Goal: Task Accomplishment & Management: Complete application form

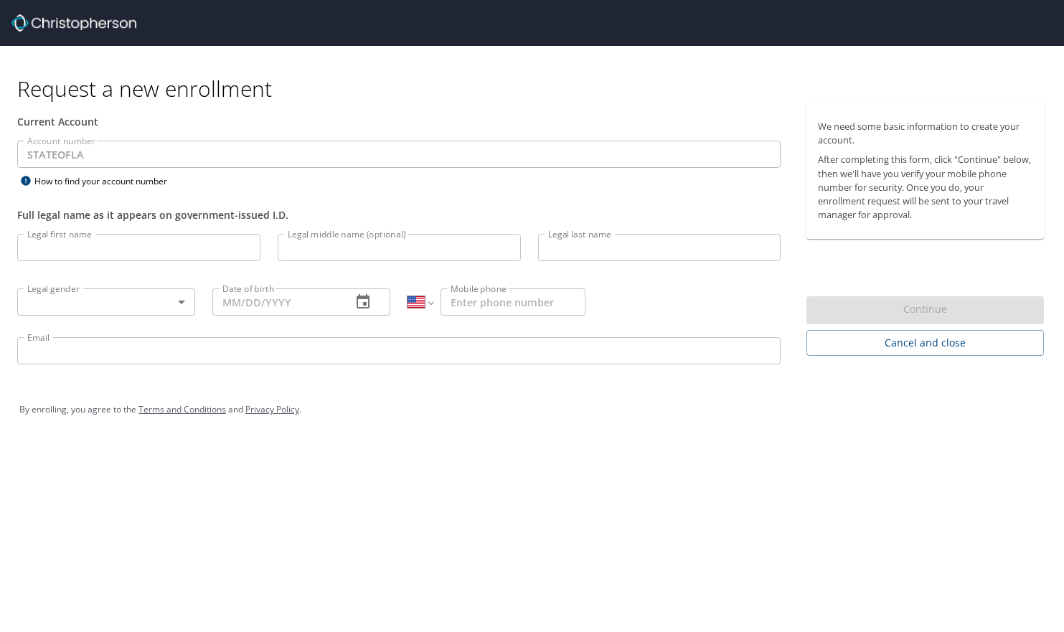
select select "US"
click at [81, 22] on img at bounding box center [73, 22] width 125 height 17
click at [92, 21] on img at bounding box center [73, 22] width 125 height 17
click at [72, 26] on img at bounding box center [73, 22] width 125 height 17
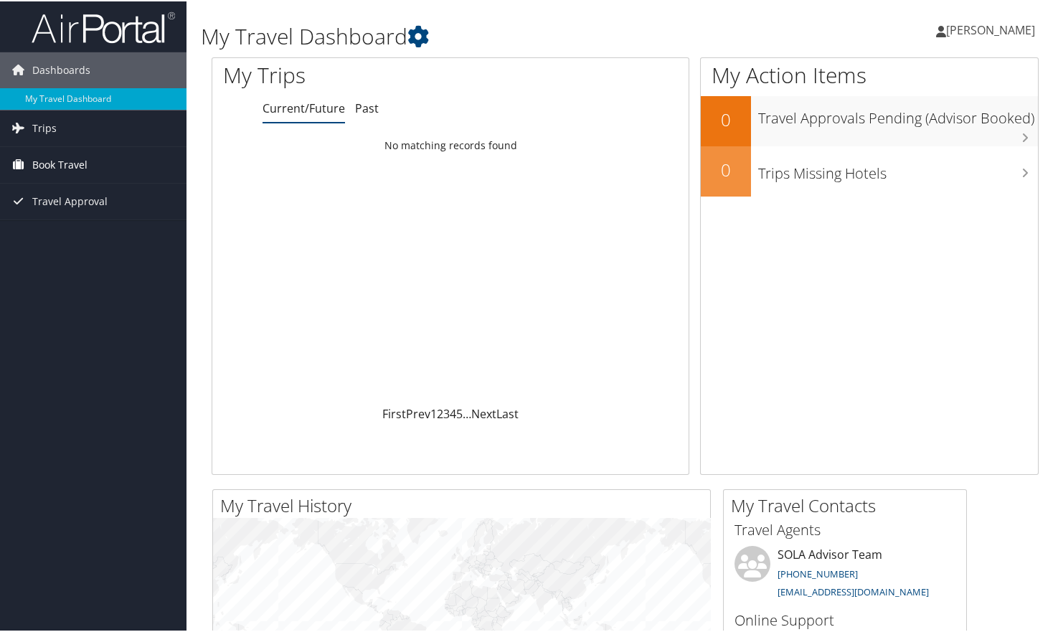
click at [46, 159] on span "Book Travel" at bounding box center [59, 164] width 55 height 36
click at [45, 265] on span "Travel Approval" at bounding box center [69, 265] width 75 height 36
click at [29, 131] on link "Trips" at bounding box center [93, 127] width 187 height 36
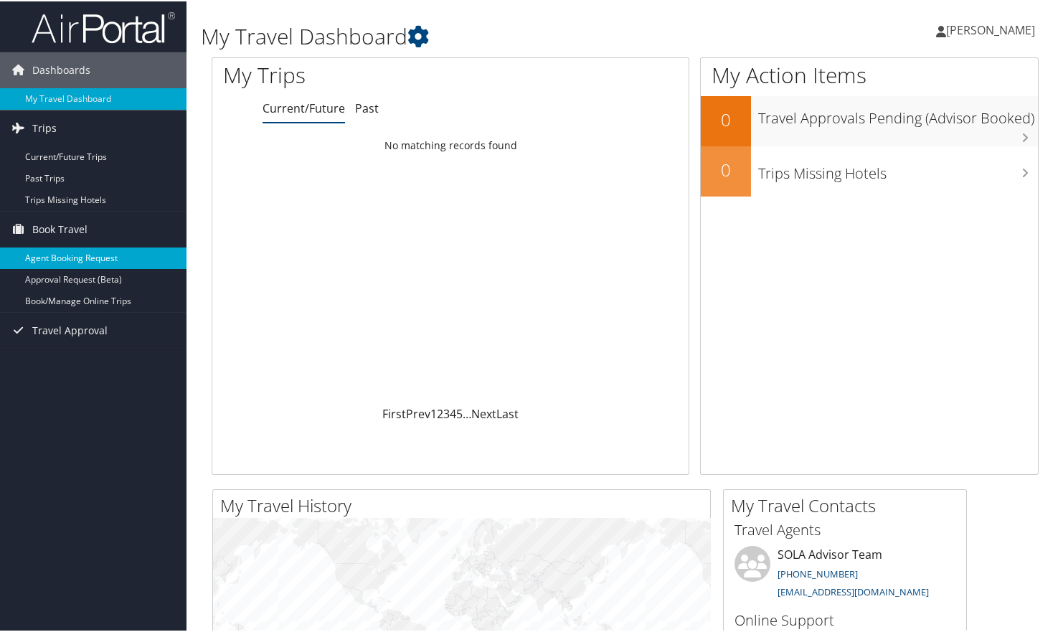
click at [42, 253] on link "Agent Booking Request" at bounding box center [93, 257] width 187 height 22
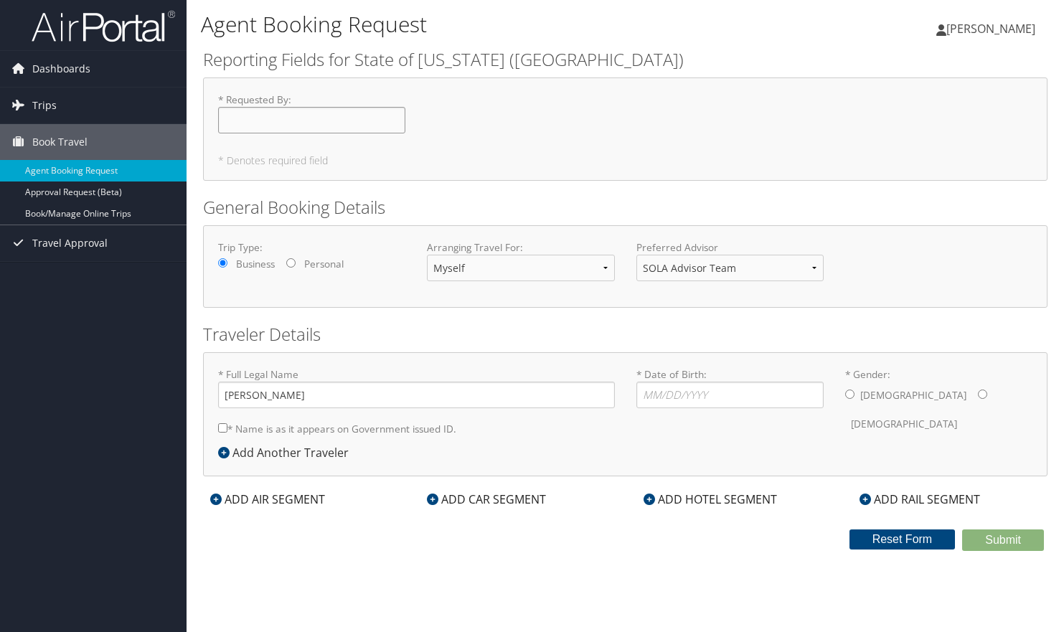
click at [303, 117] on input "* Requested By : Required" at bounding box center [311, 120] width 187 height 27
click at [311, 121] on input "* Requested By : Required" at bounding box center [311, 120] width 187 height 27
type input "[PERSON_NAME]"
type input "05/19/1995"
click at [902, 392] on div "Male Female" at bounding box center [938, 410] width 187 height 56
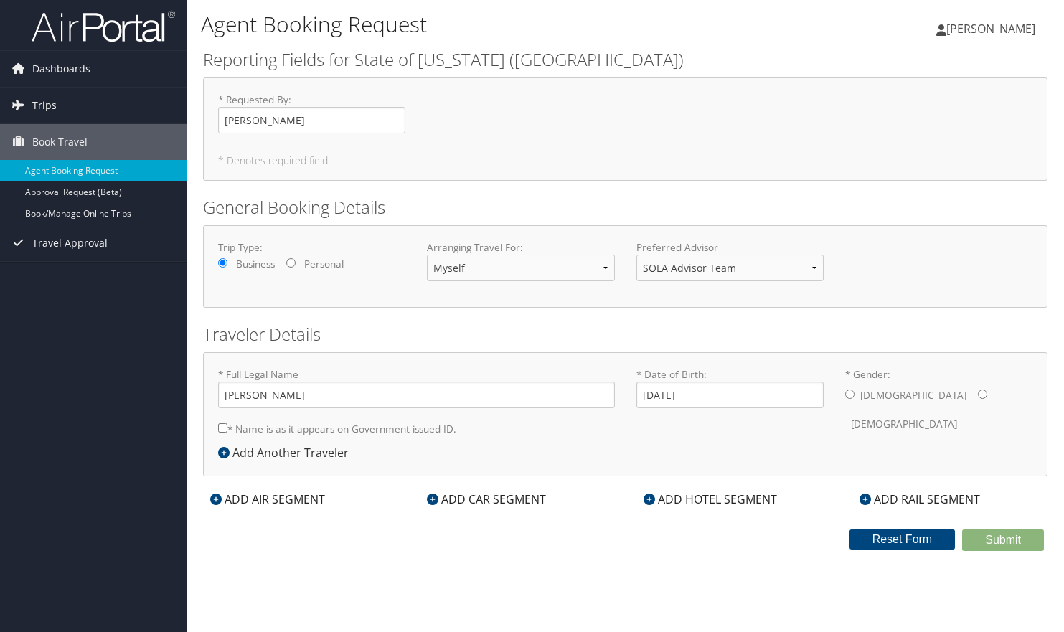
click at [978, 393] on input "* Gender: Male Female" at bounding box center [982, 394] width 9 height 9
radio input "true"
type input "[PERSON_NAME]"
click at [364, 438] on label "* Name is as it appears on Government issued ID." at bounding box center [337, 428] width 238 height 27
click at [227, 433] on input "* Name is as it appears on Government issued ID." at bounding box center [222, 427] width 9 height 9
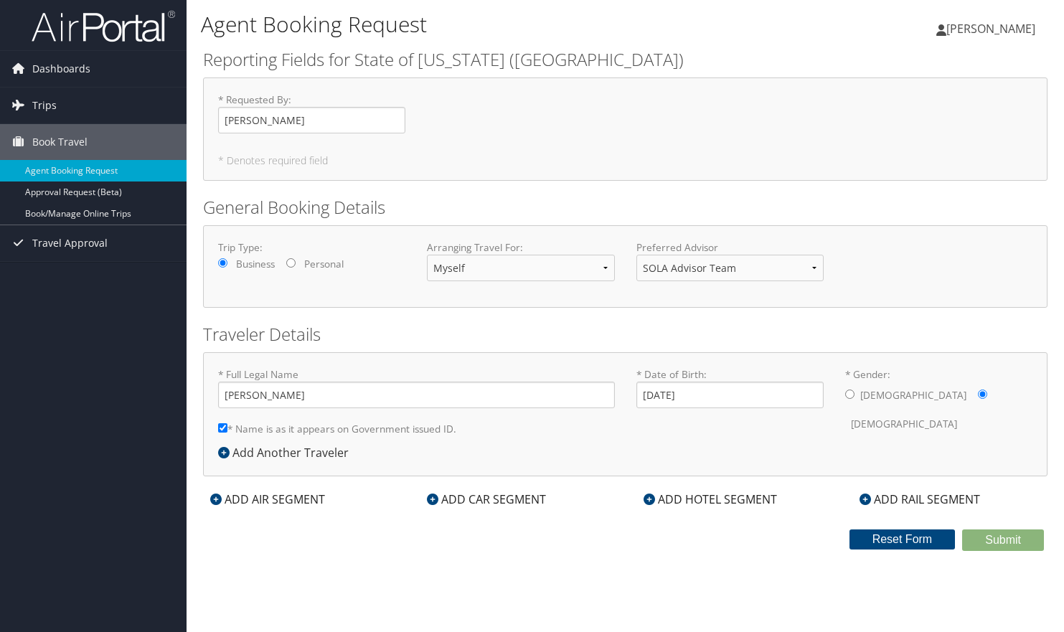
click at [225, 427] on input "* Name is as it appears on Government issued ID." at bounding box center [222, 427] width 9 height 9
click at [225, 428] on input "* Name is as it appears on Government issued ID." at bounding box center [222, 427] width 9 height 9
checkbox input "true"
click at [776, 395] on input "05/19/1995" at bounding box center [729, 395] width 187 height 27
click at [793, 435] on div "* Full Legal Name Taylor Richardson * Name is as it appears on Government issue…" at bounding box center [625, 405] width 836 height 77
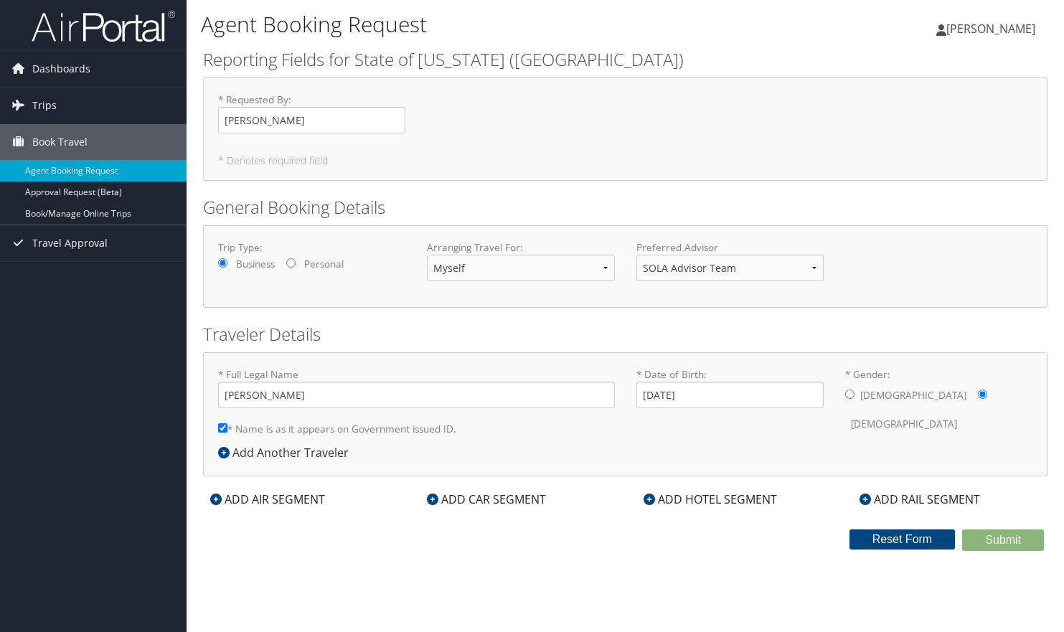
click at [287, 497] on div "ADD AIR SEGMENT" at bounding box center [267, 499] width 129 height 17
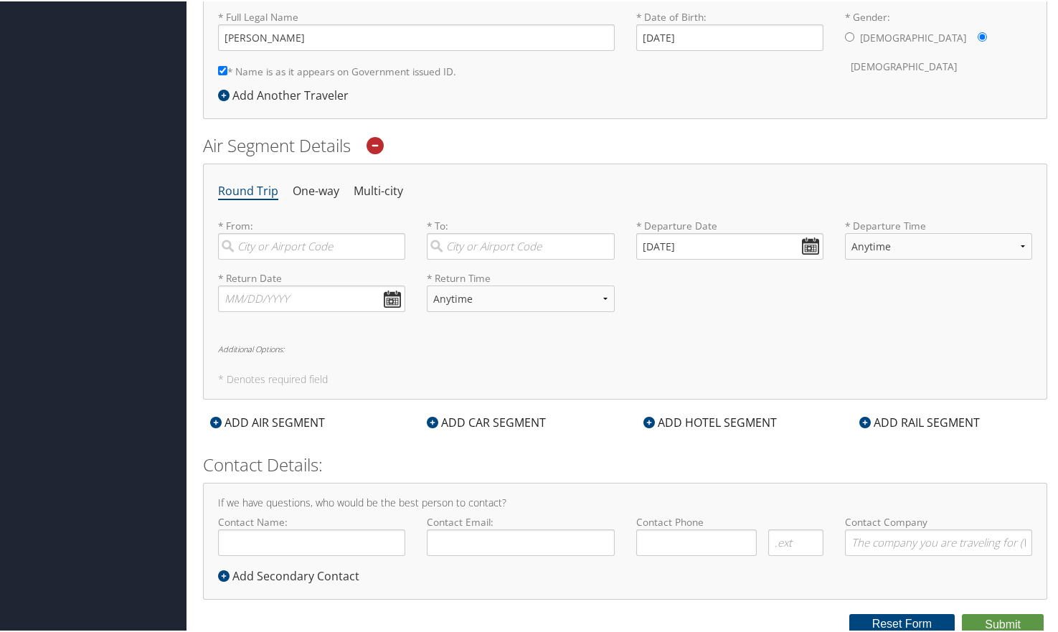
scroll to position [358, 0]
click at [298, 235] on input "search" at bounding box center [311, 245] width 187 height 27
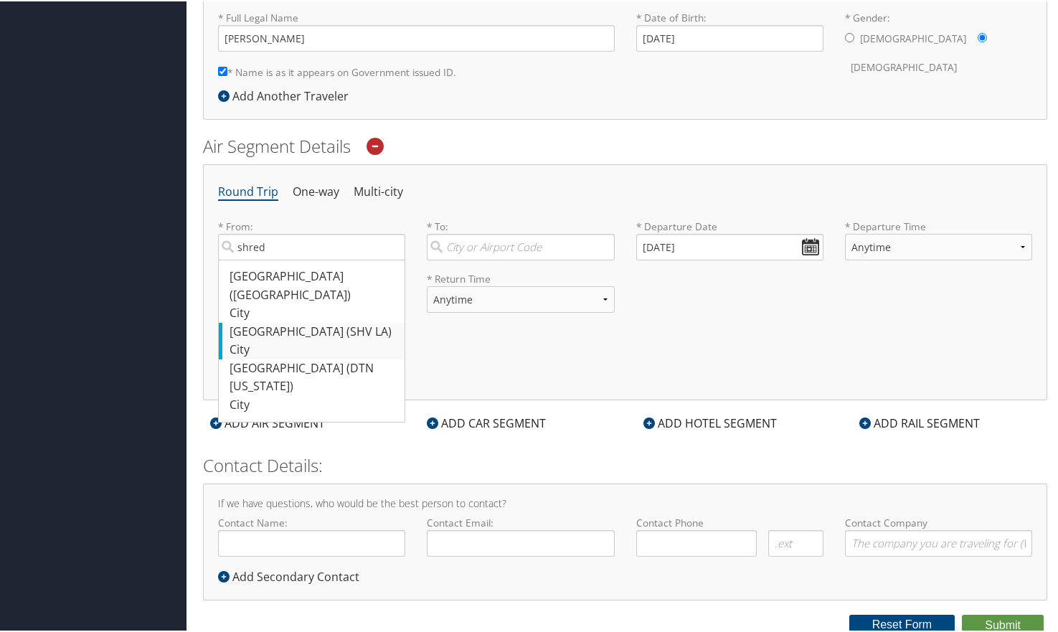
drag, startPoint x: 298, startPoint y: 235, endPoint x: 236, endPoint y: 314, distance: 100.7
click at [236, 321] on div "Shreveport (SHV LA)" at bounding box center [314, 330] width 168 height 19
click at [236, 259] on input "shred" at bounding box center [311, 245] width 187 height 27
type input "Shreveport (SHV LA)"
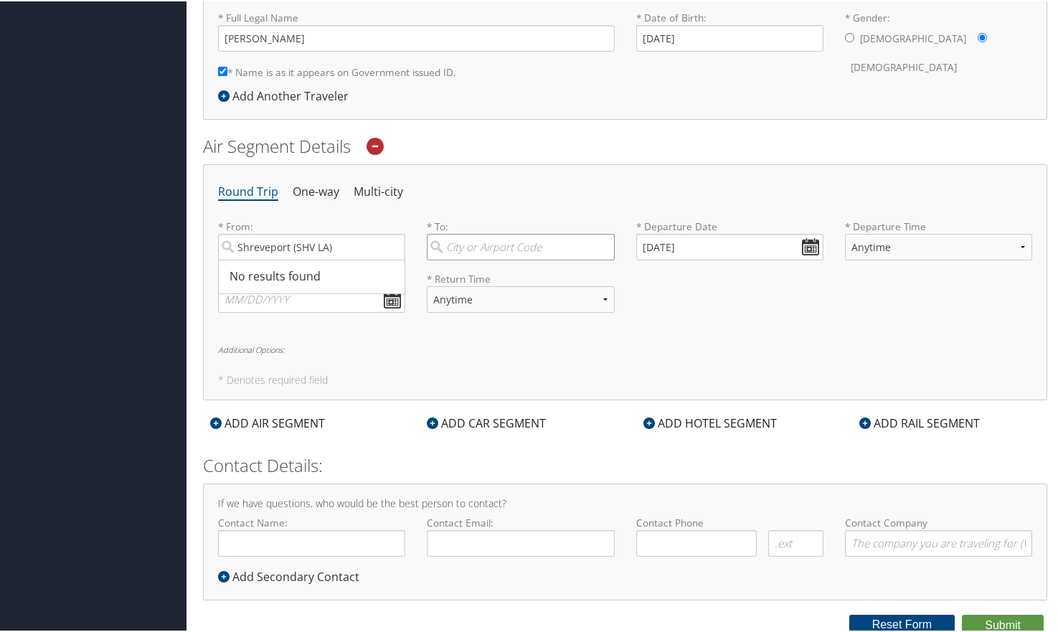
click at [461, 240] on input "search" at bounding box center [520, 245] width 187 height 27
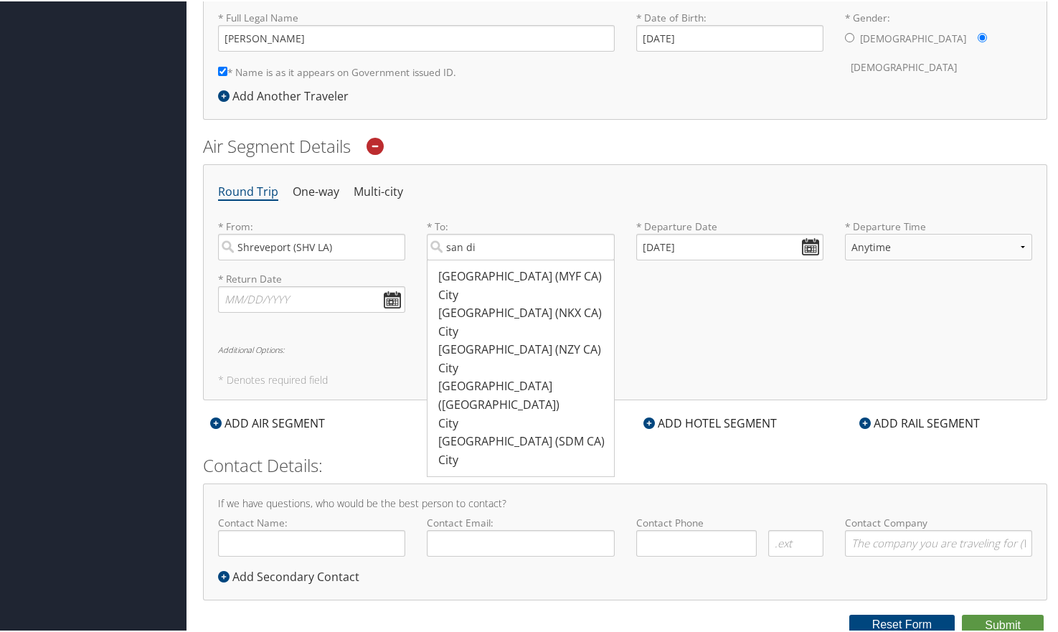
click at [513, 196] on ul "Round Trip One-way Multi-city" at bounding box center [625, 191] width 814 height 26
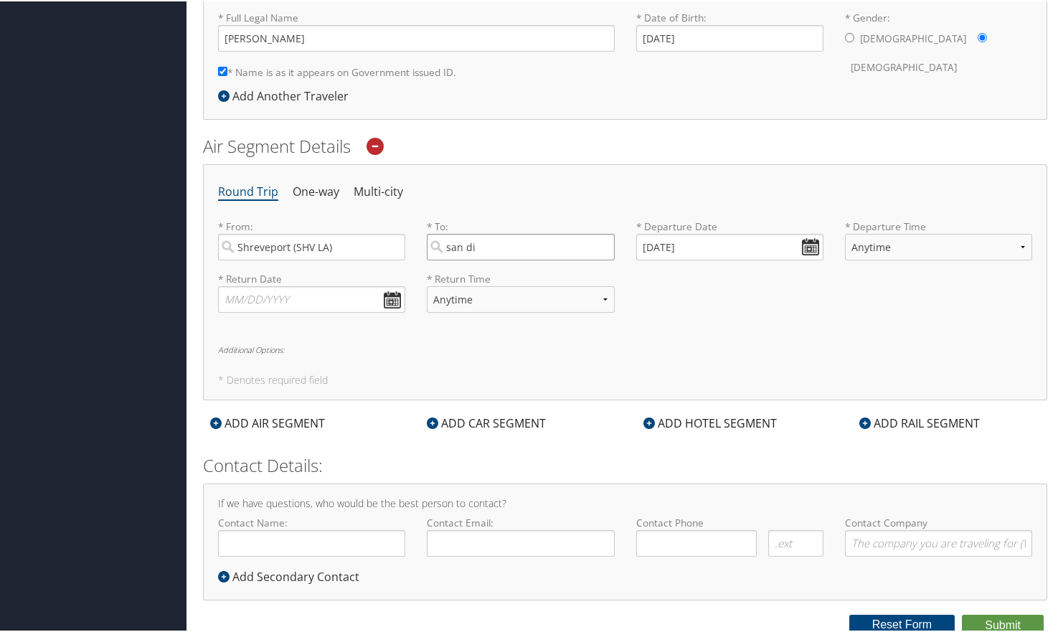
click at [486, 239] on input "san di" at bounding box center [520, 245] width 187 height 27
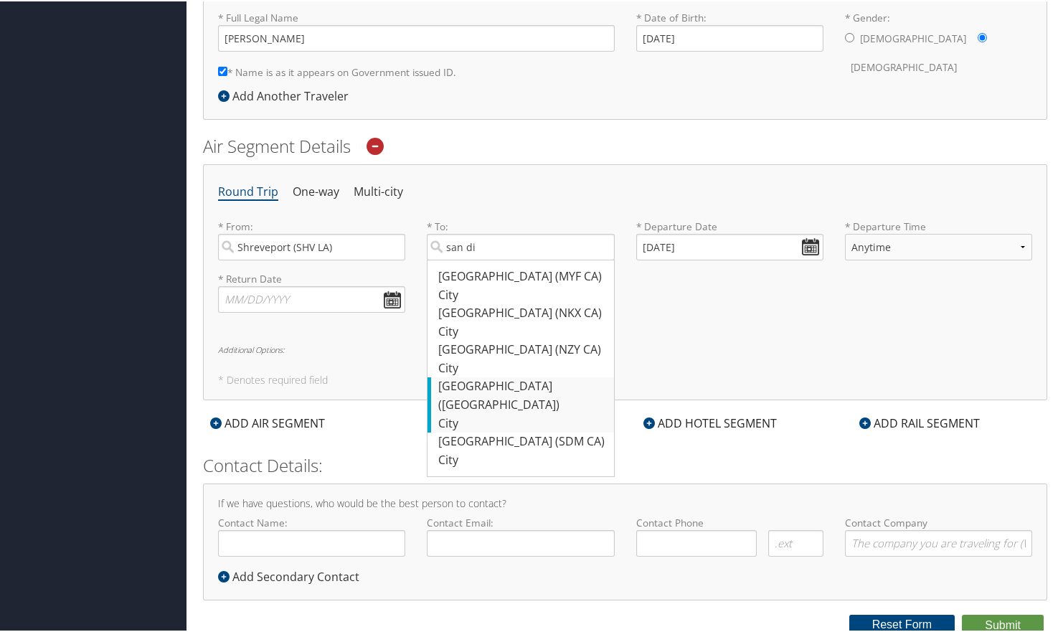
click at [473, 389] on div "San Diego (SAN CA)" at bounding box center [522, 394] width 168 height 37
click at [473, 259] on input "san di" at bounding box center [520, 245] width 187 height 27
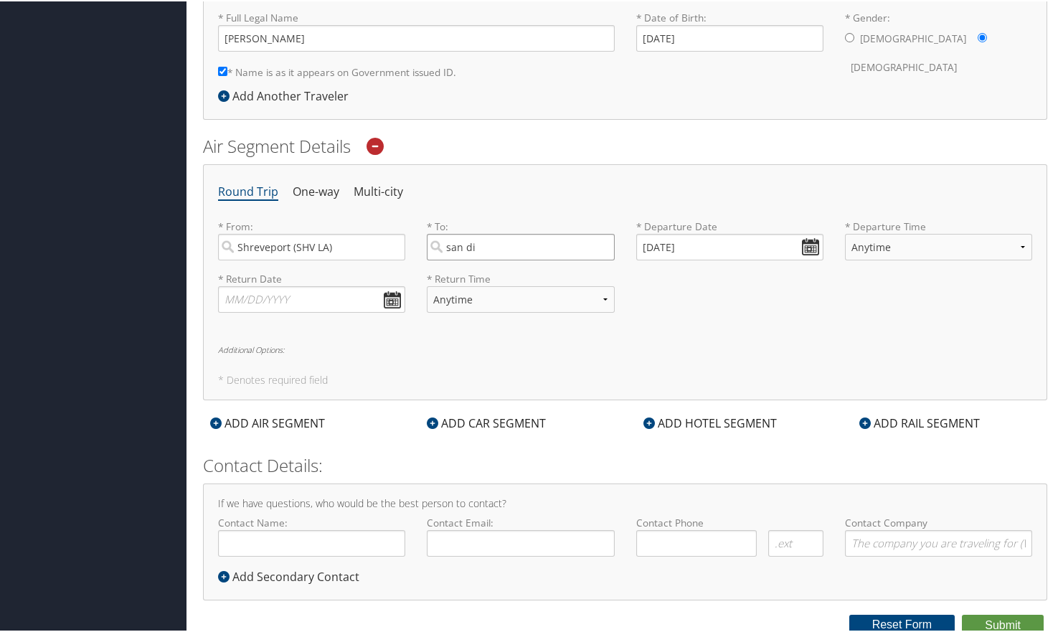
type input "San Diego (SAN CA)"
click at [802, 245] on input "09/03/2025" at bounding box center [729, 245] width 187 height 27
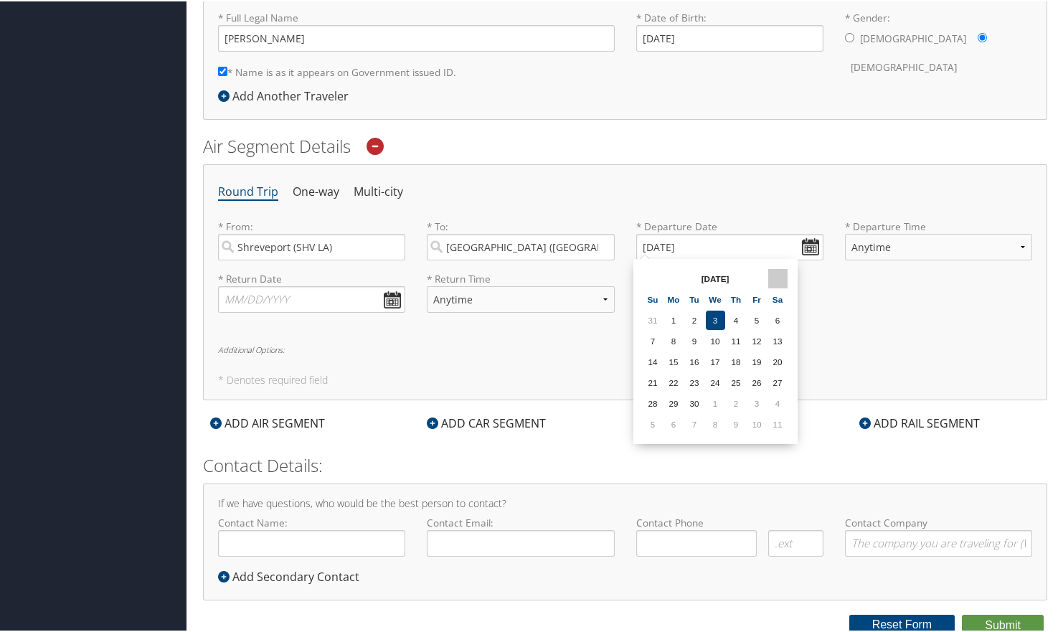
click at [778, 278] on th at bounding box center [777, 277] width 19 height 19
click at [697, 341] on td "7" at bounding box center [694, 339] width 19 height 19
type input "10/07/2025"
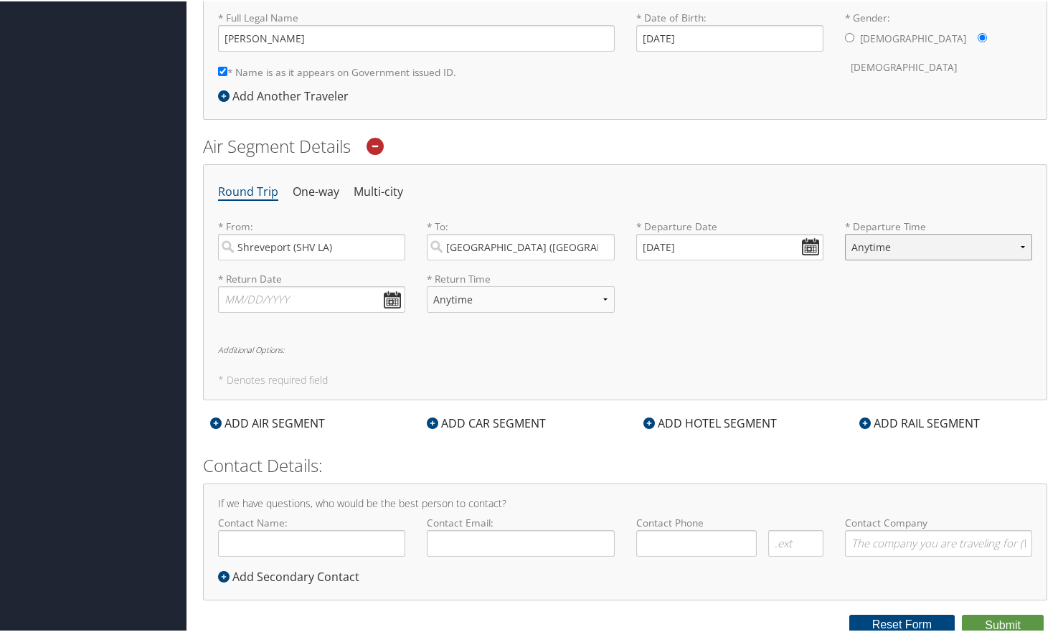
select select "12PM-5PM"
click at [798, 245] on input "10/07/2025" at bounding box center [729, 245] width 187 height 27
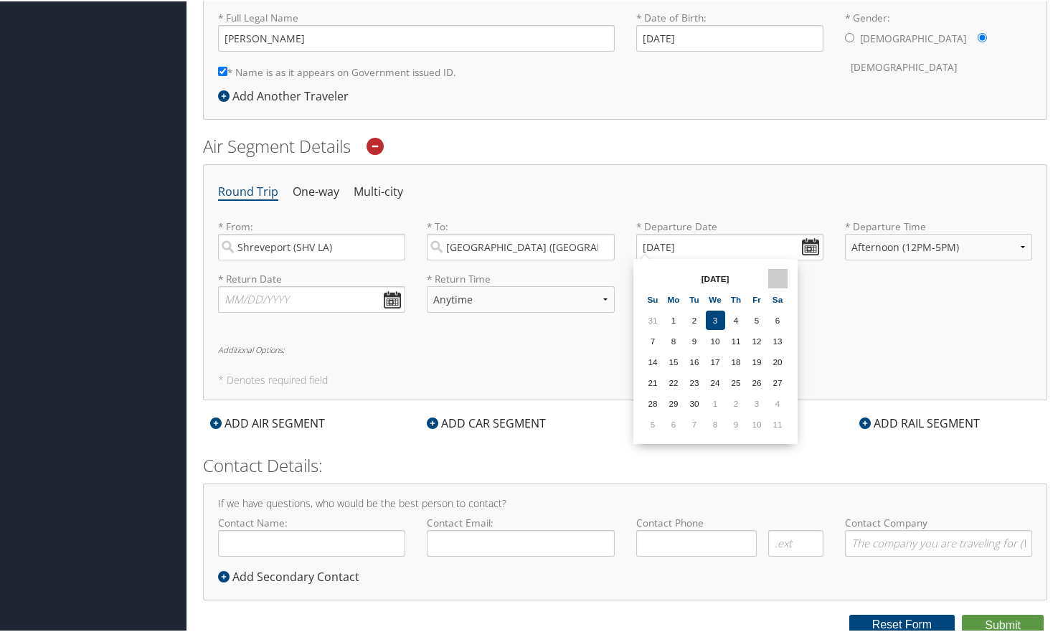
click at [774, 276] on th at bounding box center [777, 277] width 19 height 19
click at [710, 340] on td "8" at bounding box center [715, 339] width 19 height 19
type input "10/08/2025"
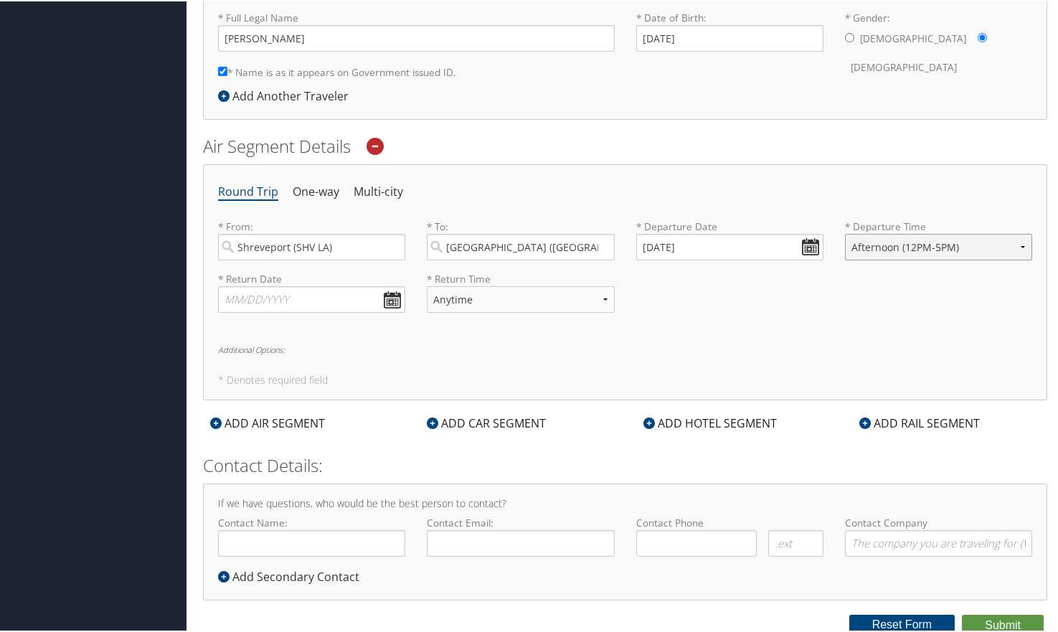
select select "Anytime"
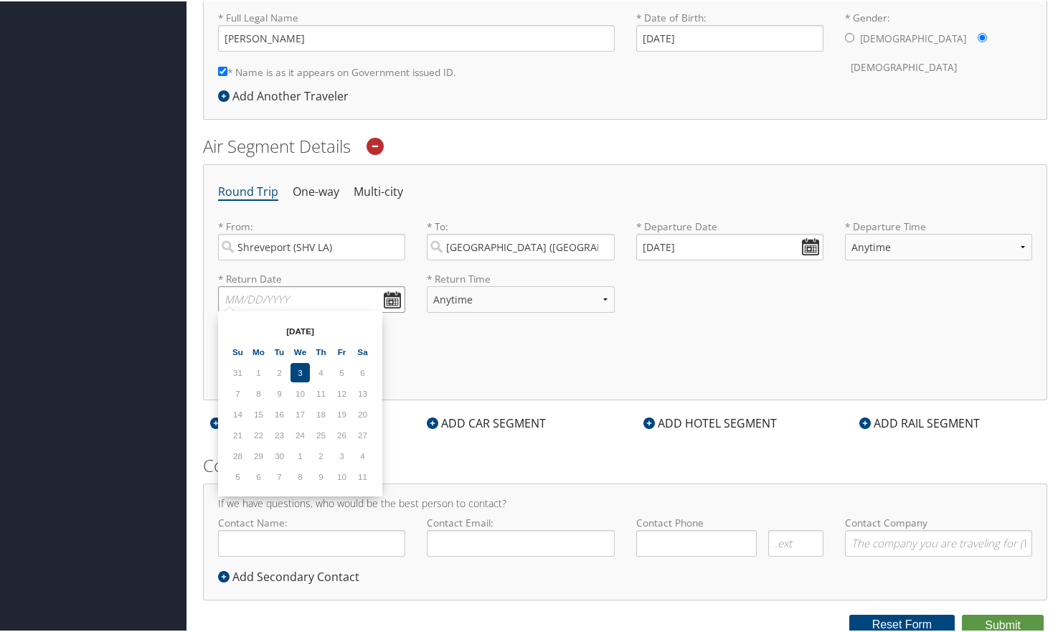
click at [395, 293] on input "text" at bounding box center [311, 298] width 187 height 27
click at [367, 329] on th at bounding box center [362, 329] width 19 height 19
click at [342, 392] on td "10" at bounding box center [341, 391] width 19 height 19
type input "10/10/2025"
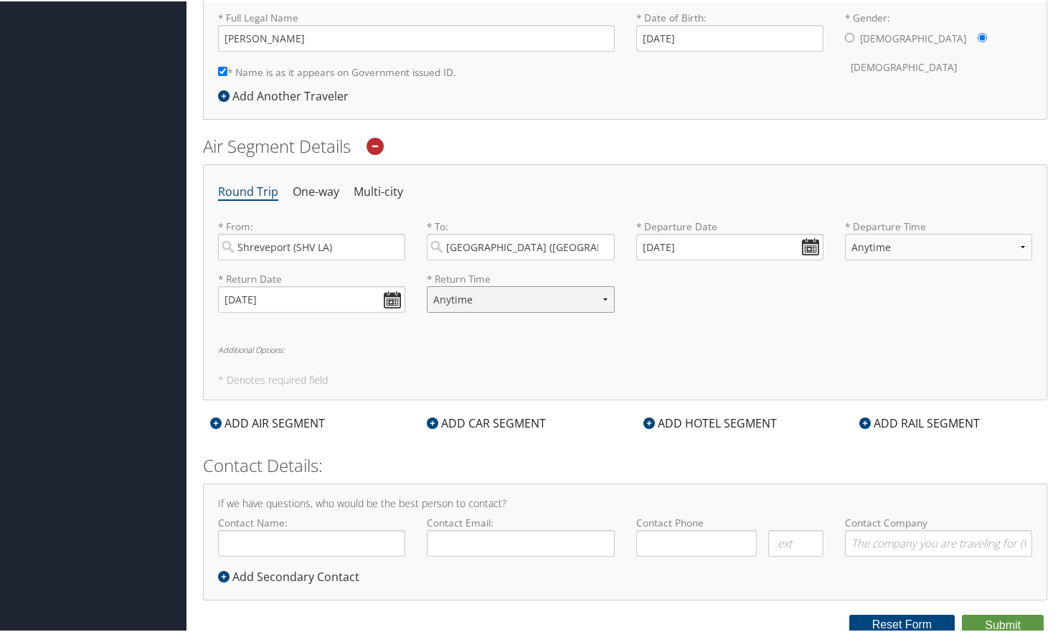
select select "5PM-10PM"
click at [982, 620] on button "Submit" at bounding box center [1003, 624] width 82 height 22
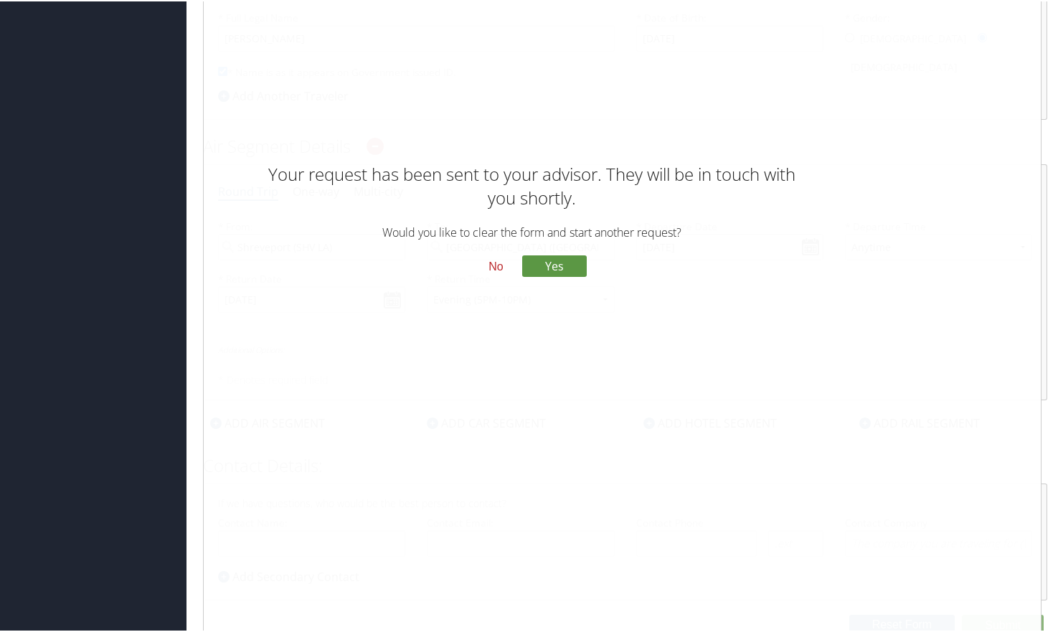
click at [499, 265] on button "No" at bounding box center [495, 265] width 37 height 24
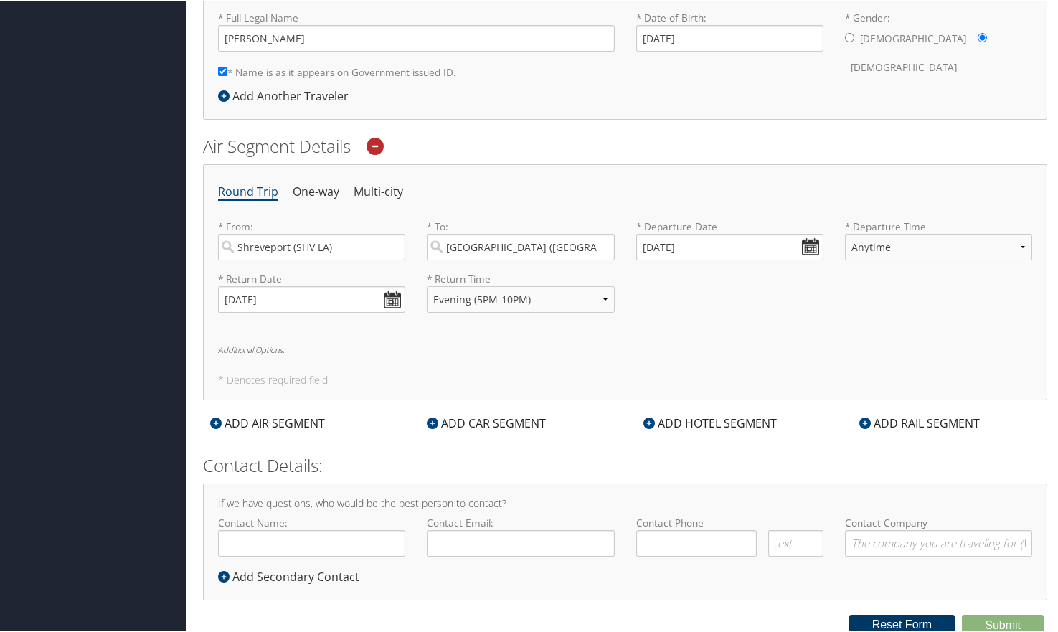
click at [897, 623] on button "Reset Form" at bounding box center [902, 623] width 106 height 20
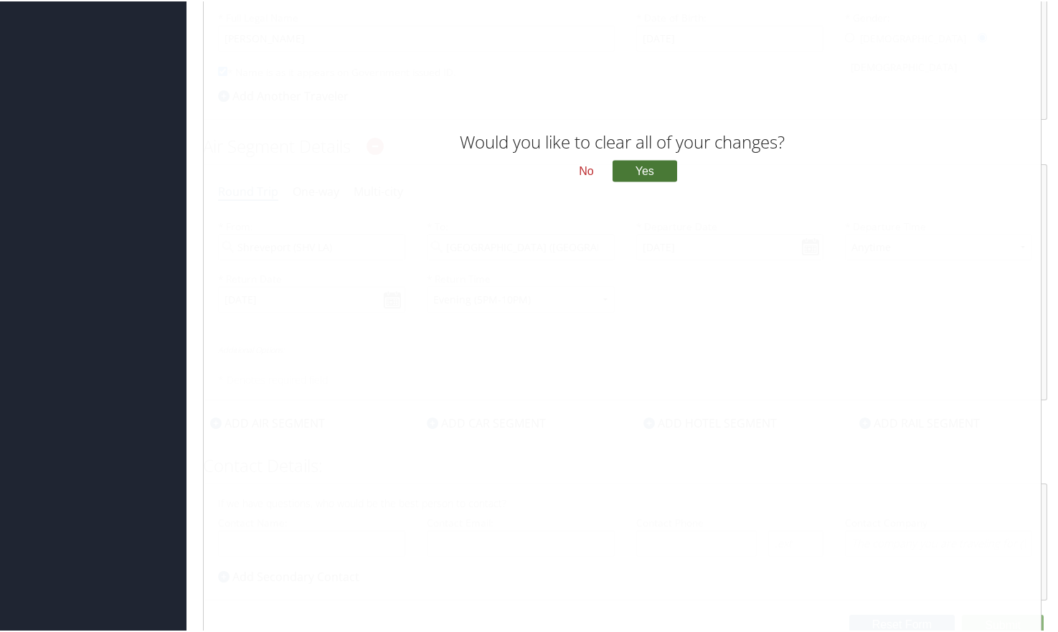
click at [640, 170] on button "Yes" at bounding box center [645, 170] width 65 height 22
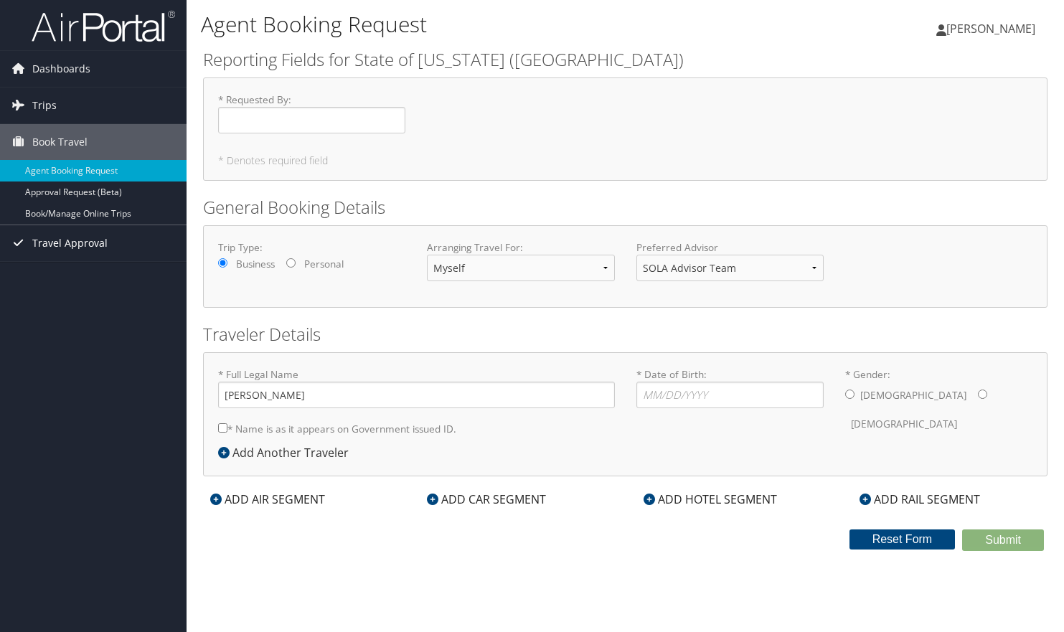
click at [62, 240] on span "Travel Approval" at bounding box center [69, 243] width 75 height 36
click at [61, 274] on link "Pending Trip Approvals" at bounding box center [93, 272] width 187 height 22
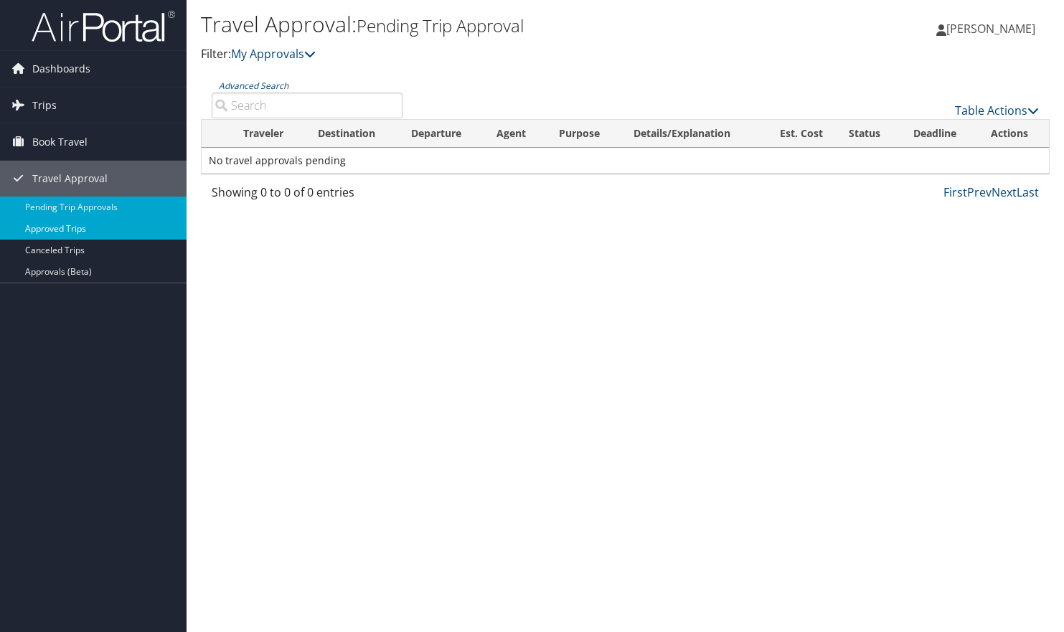
click at [86, 226] on link "Approved Trips" at bounding box center [93, 229] width 187 height 22
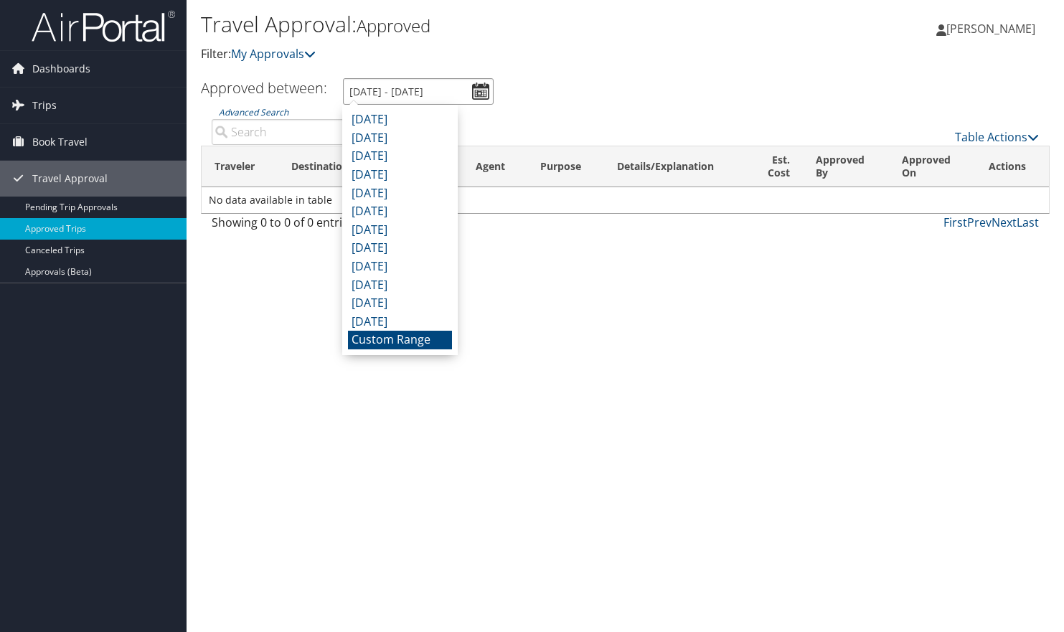
click at [487, 94] on input "[DATE] - [DATE]" at bounding box center [418, 91] width 151 height 27
click at [375, 297] on li "[DATE]" at bounding box center [400, 303] width 104 height 19
click at [484, 88] on input "10/1/2024 - 10/31/2024" at bounding box center [418, 91] width 151 height 27
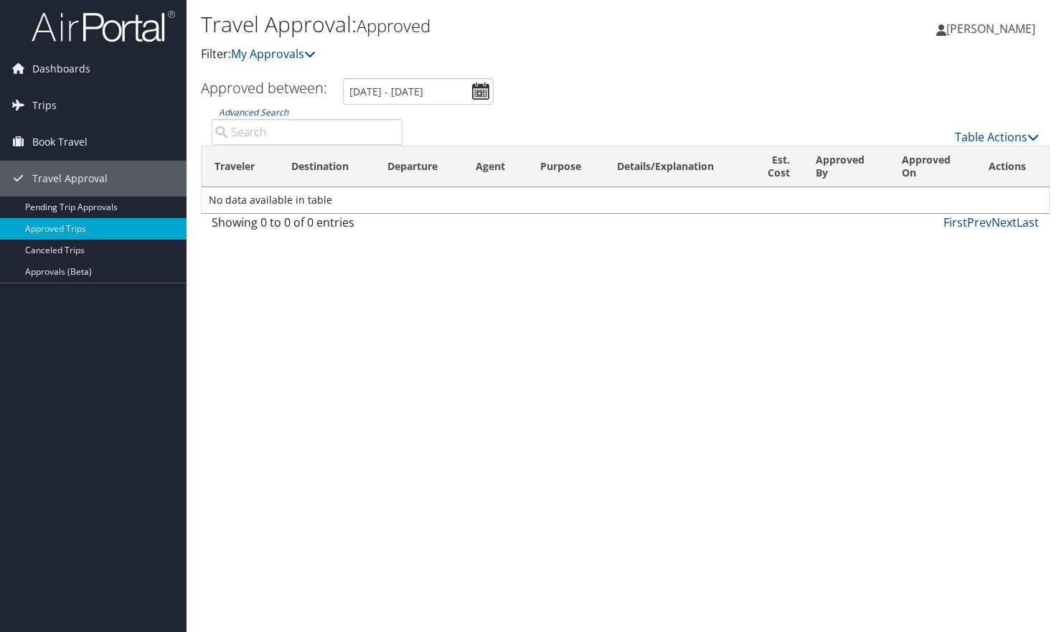
click at [542, 96] on ul "Approved between: 10/1/2024 - 10/31/2024" at bounding box center [617, 91] width 864 height 27
click at [483, 87] on input "10/1/2024 - 10/31/2024" at bounding box center [418, 91] width 151 height 27
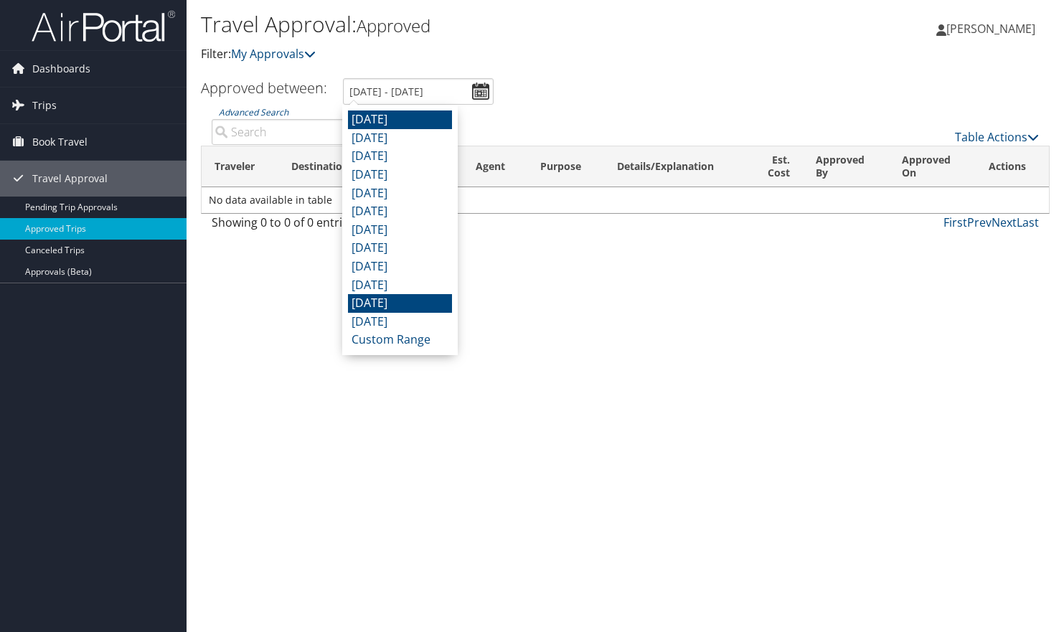
click at [405, 121] on li "August 2025" at bounding box center [400, 119] width 104 height 19
type input "8/1/2025 - 8/31/2025"
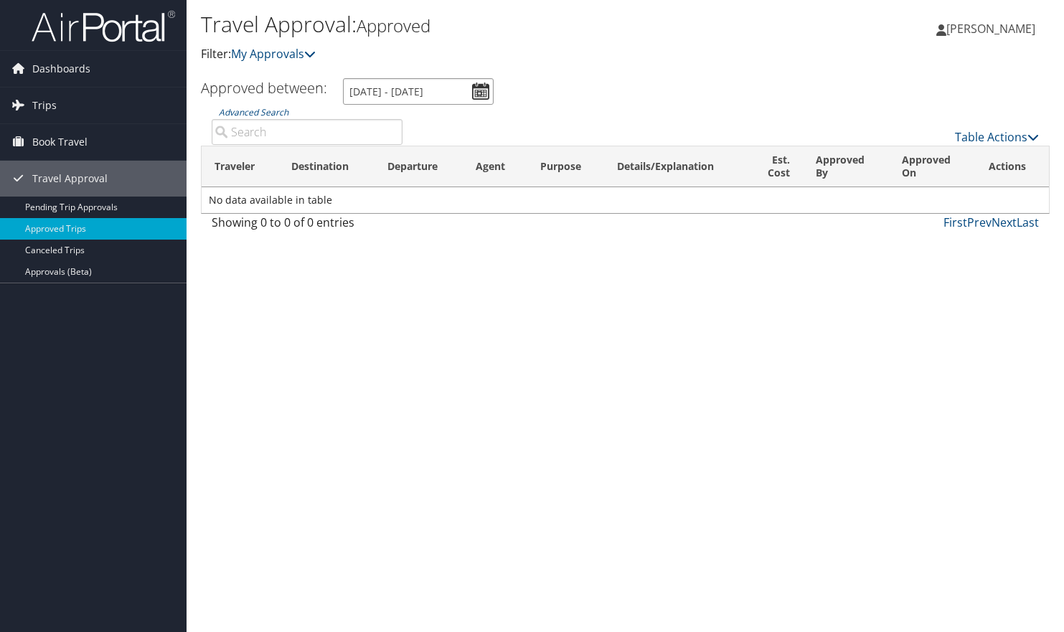
click at [476, 93] on input "8/1/2025 - 8/31/2025" at bounding box center [418, 91] width 151 height 27
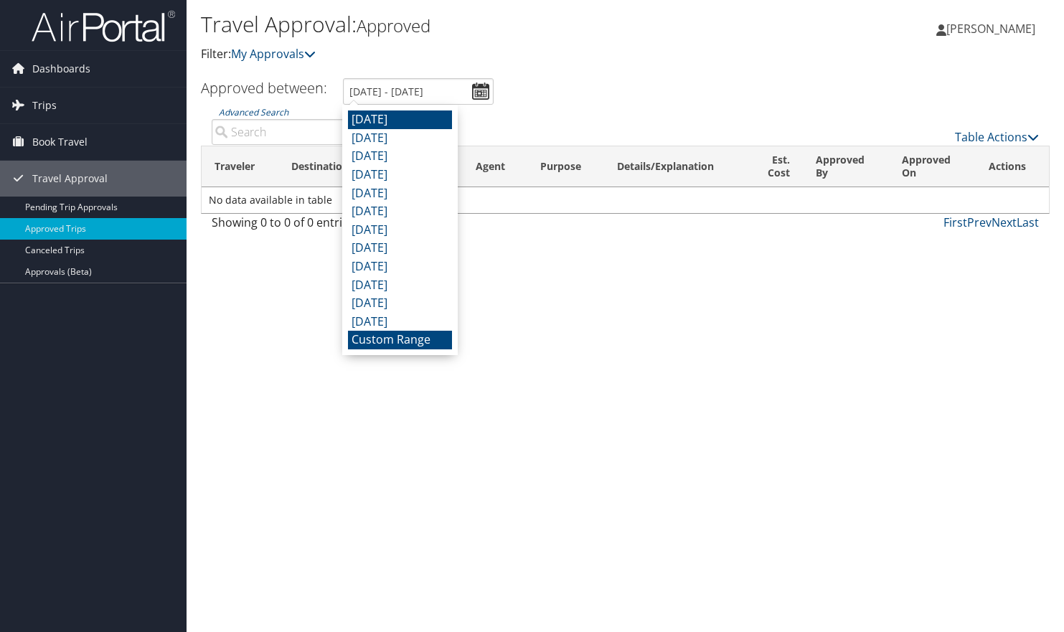
click at [399, 336] on li "Custom Range" at bounding box center [400, 340] width 104 height 19
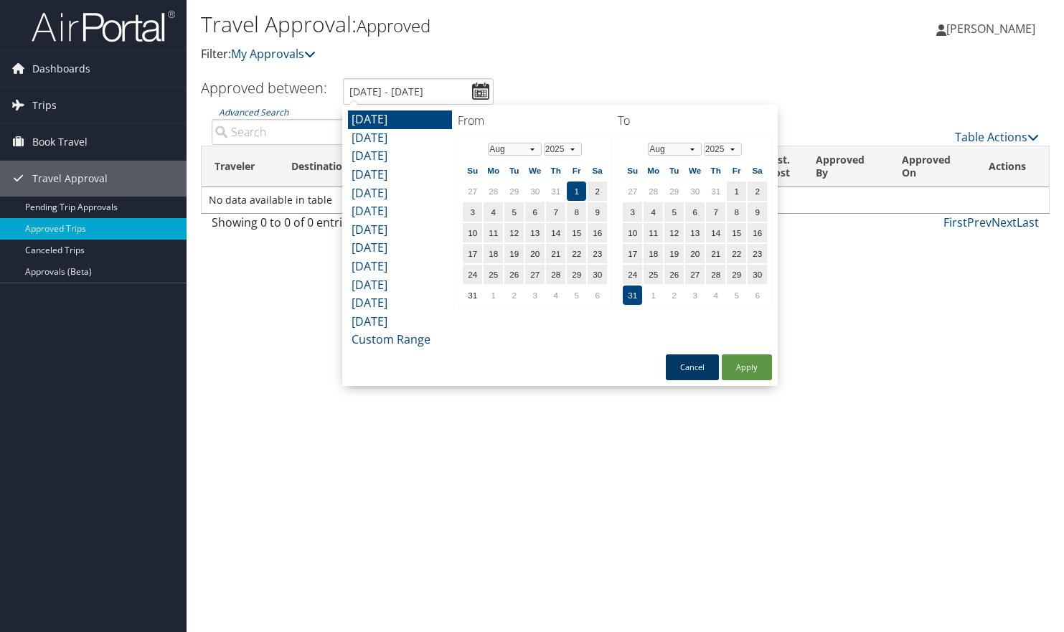
click at [691, 361] on button "Cancel" at bounding box center [692, 367] width 53 height 26
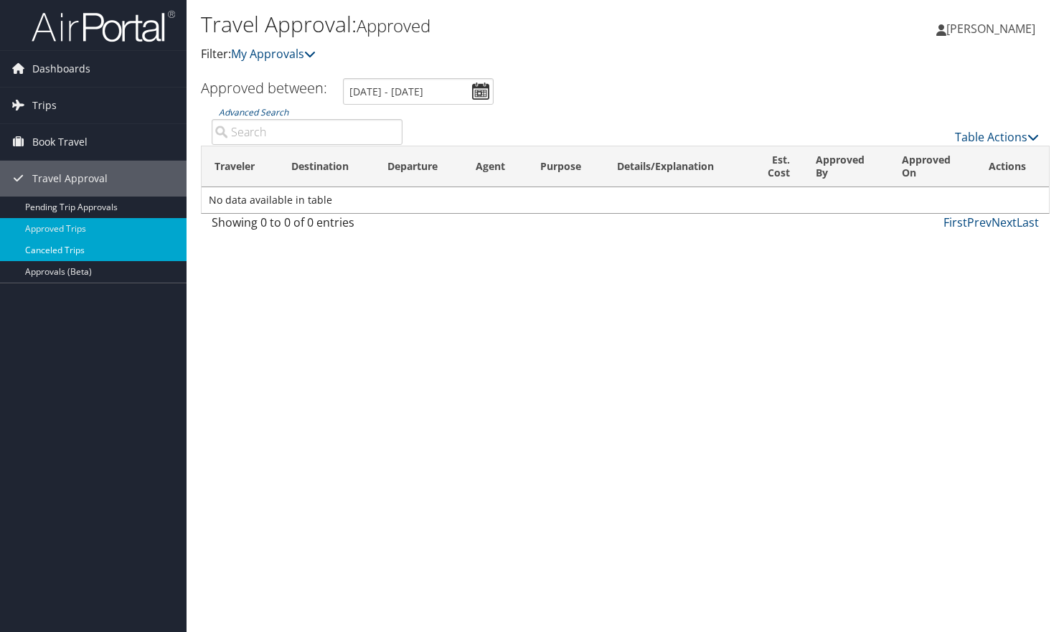
click at [58, 247] on link "Canceled Trips" at bounding box center [93, 251] width 187 height 22
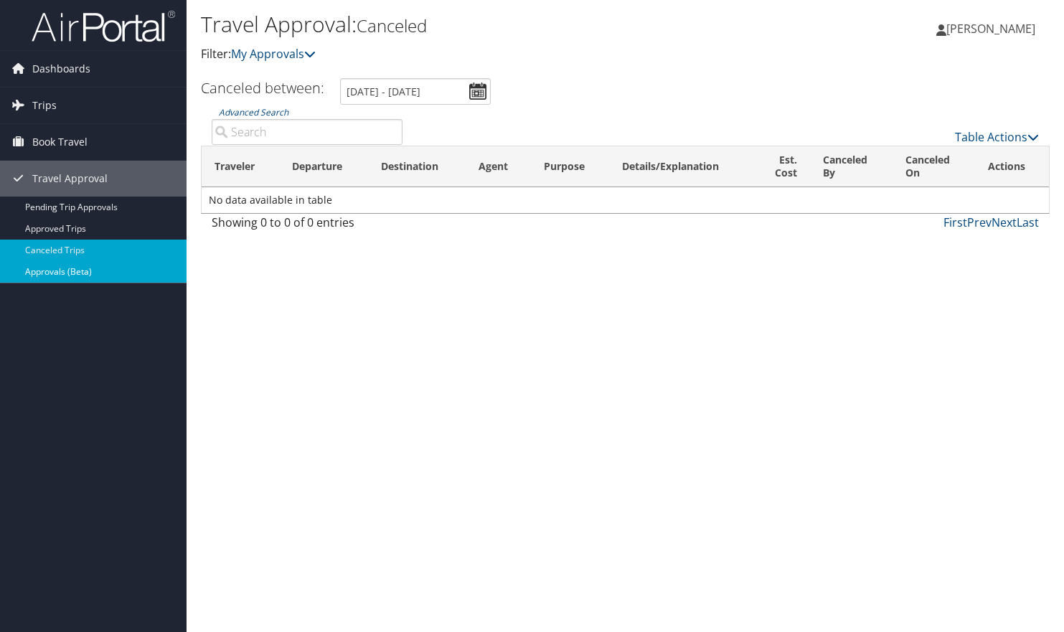
click at [62, 273] on link "Approvals (Beta)" at bounding box center [93, 272] width 187 height 22
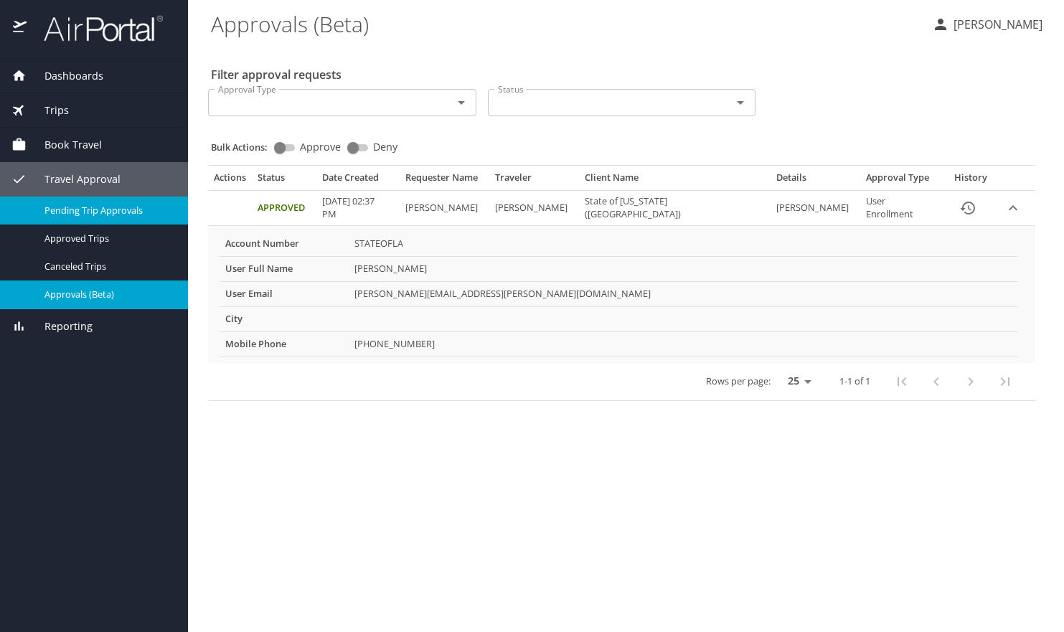
click at [87, 202] on div "Pending Trip Approvals" at bounding box center [93, 210] width 165 height 17
